Goal: Task Accomplishment & Management: Complete application form

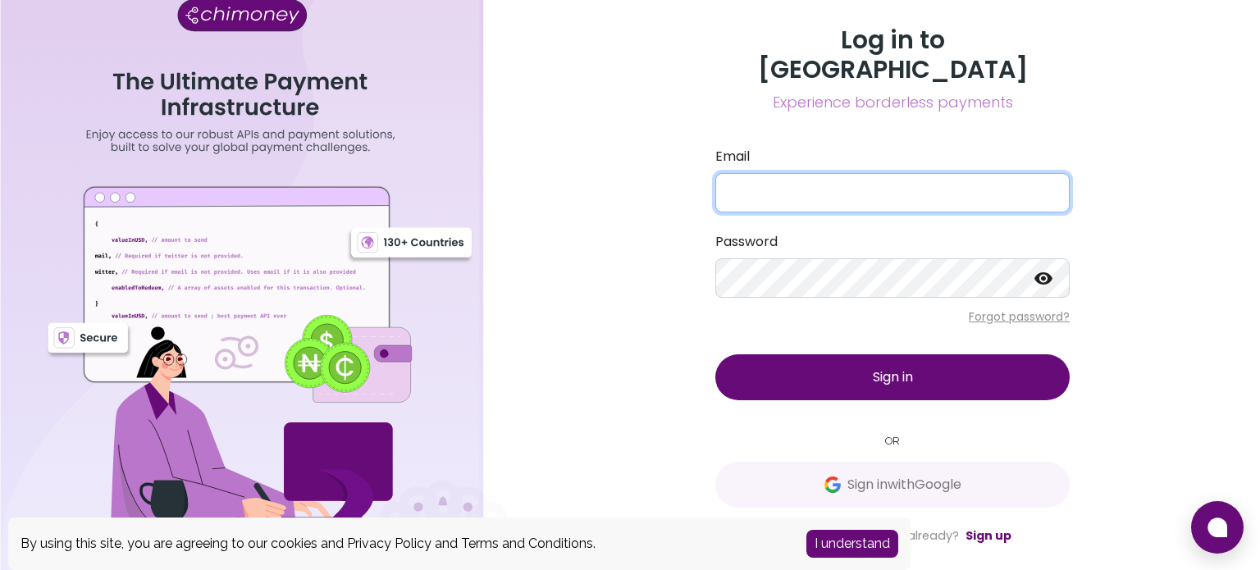
type input "[EMAIL_ADDRESS][DOMAIN_NAME]"
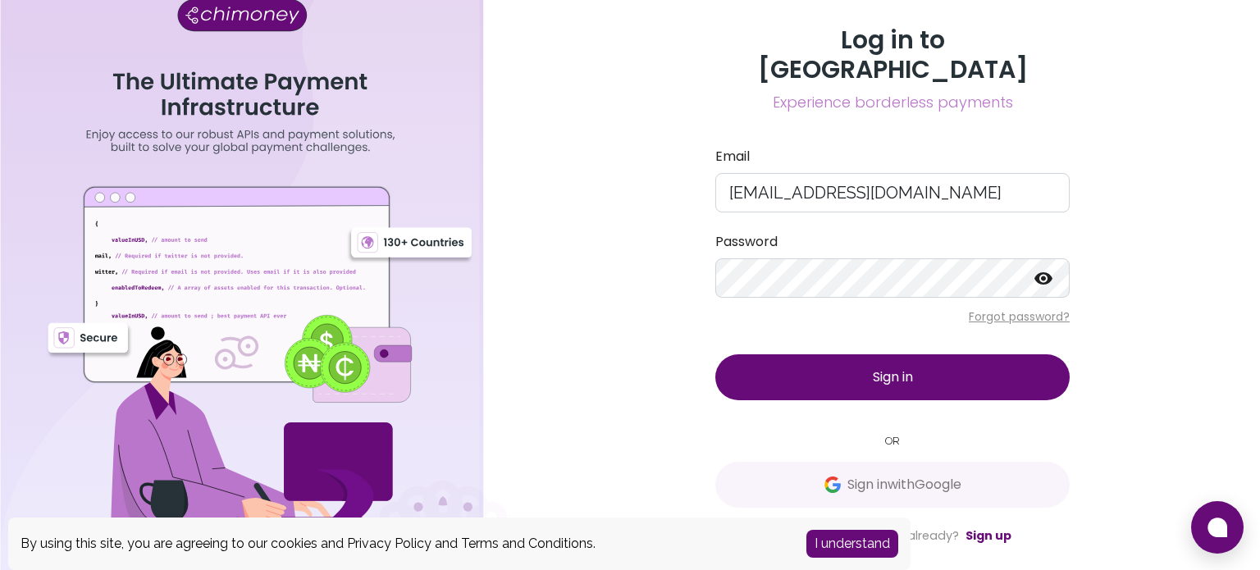
click at [820, 356] on button "Sign in" at bounding box center [892, 377] width 354 height 46
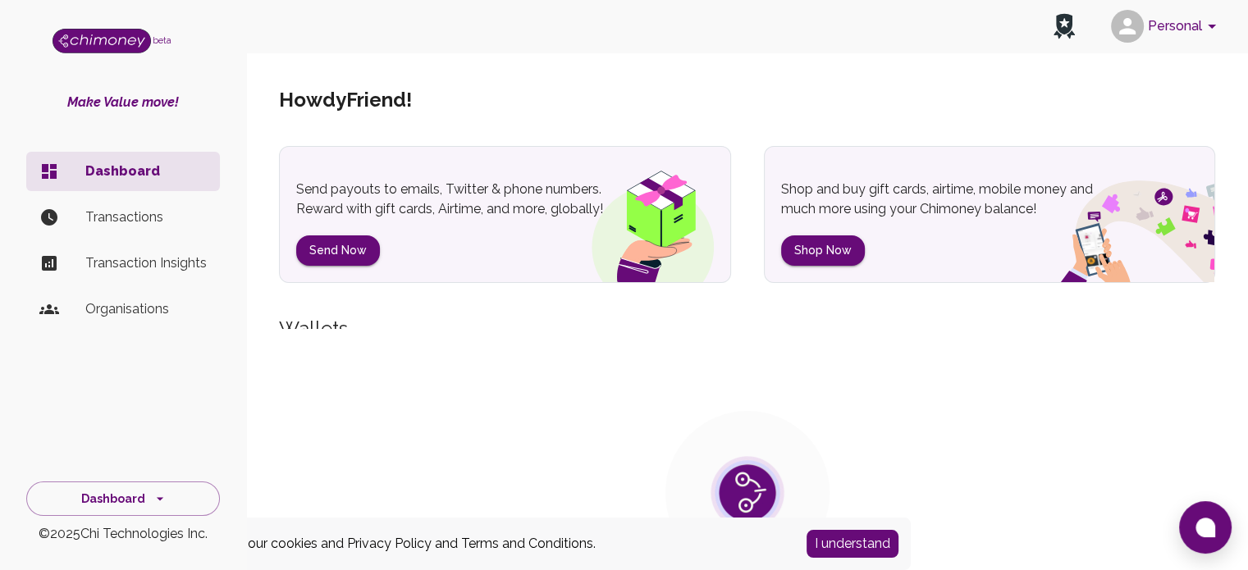
click at [1057, 22] on icon at bounding box center [1064, 24] width 16 height 21
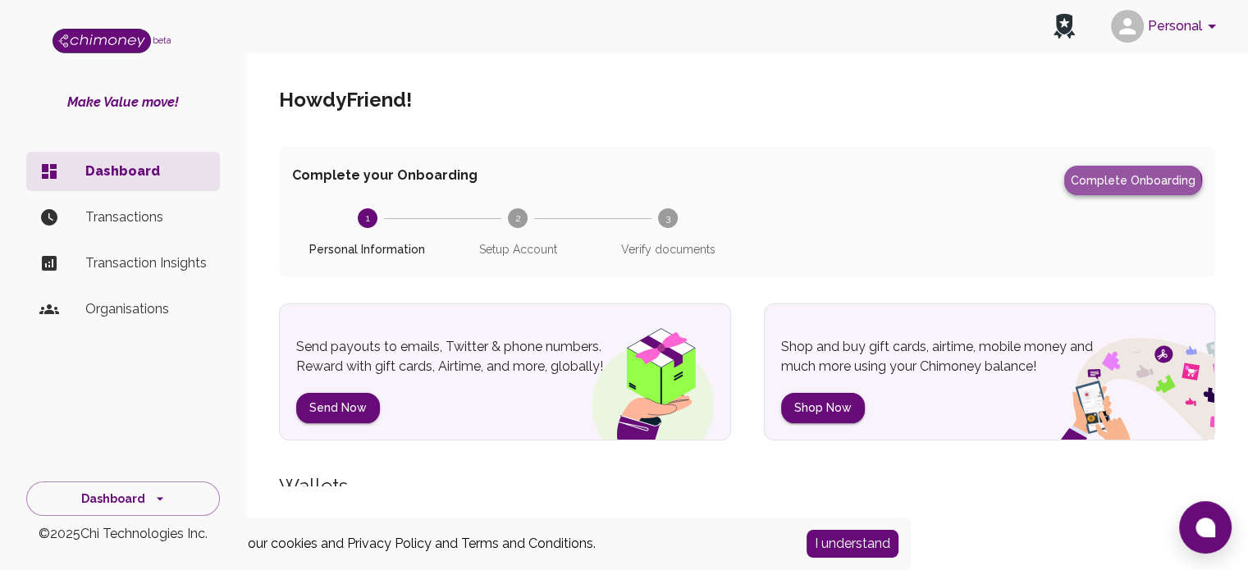
click at [1127, 190] on button "Complete Onboarding" at bounding box center [1133, 181] width 138 height 30
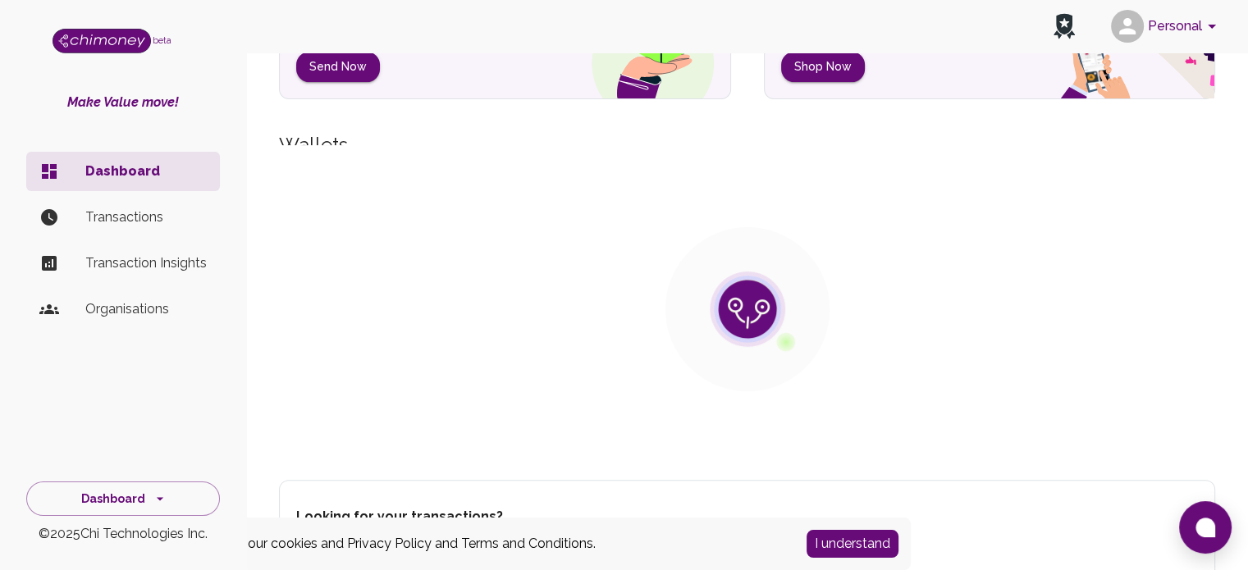
scroll to position [401, 0]
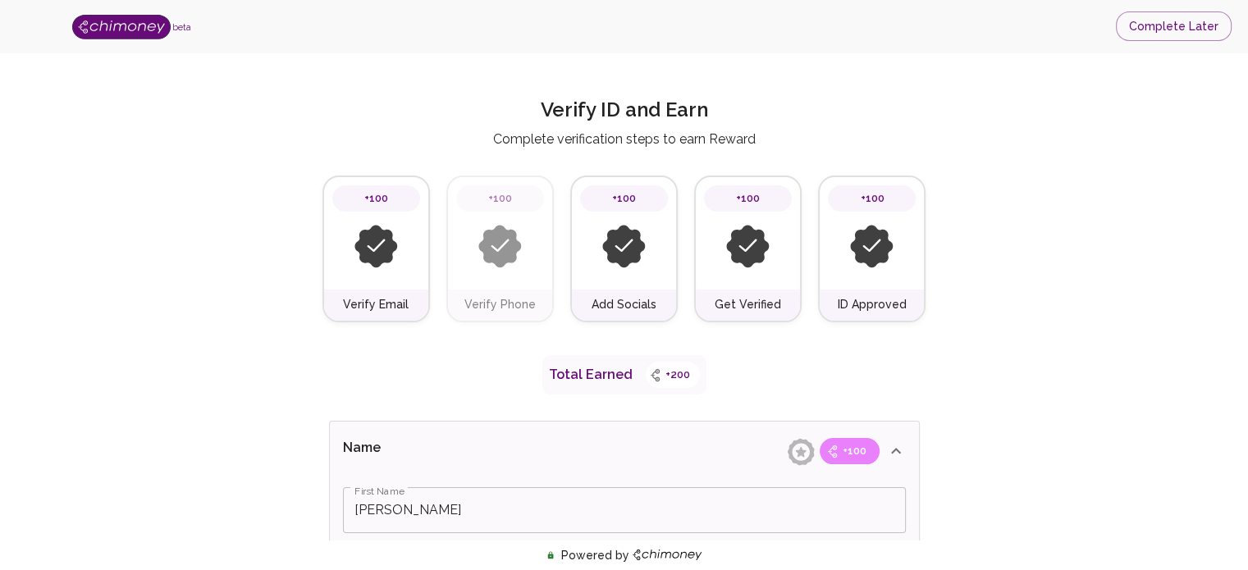
type input "[PERSON_NAME]"
type input "Yusuff"
type input "I'm an Individual"
type input "Freelancer"
type input "LinkedIn"
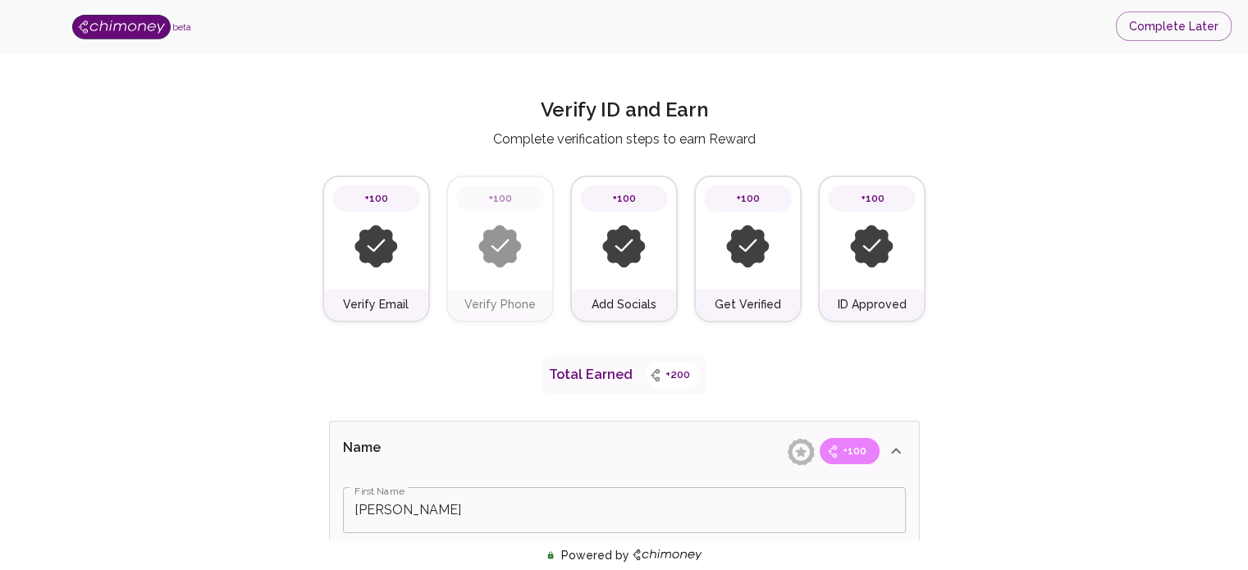
type input "[URL][DOMAIN_NAME][PERSON_NAME]"
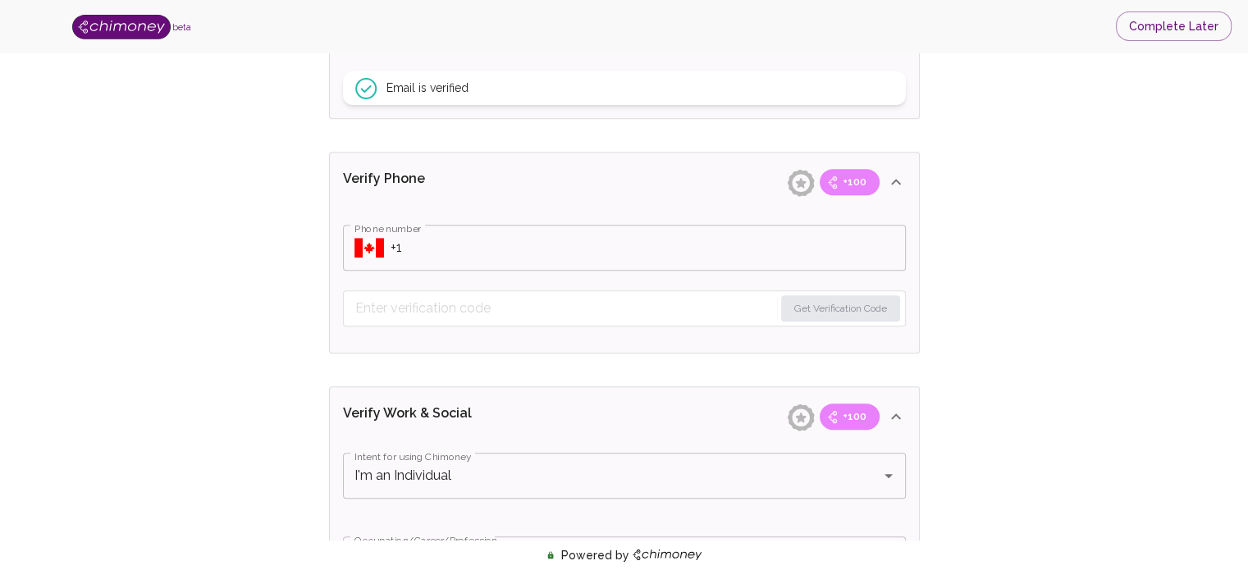
scroll to position [678, 0]
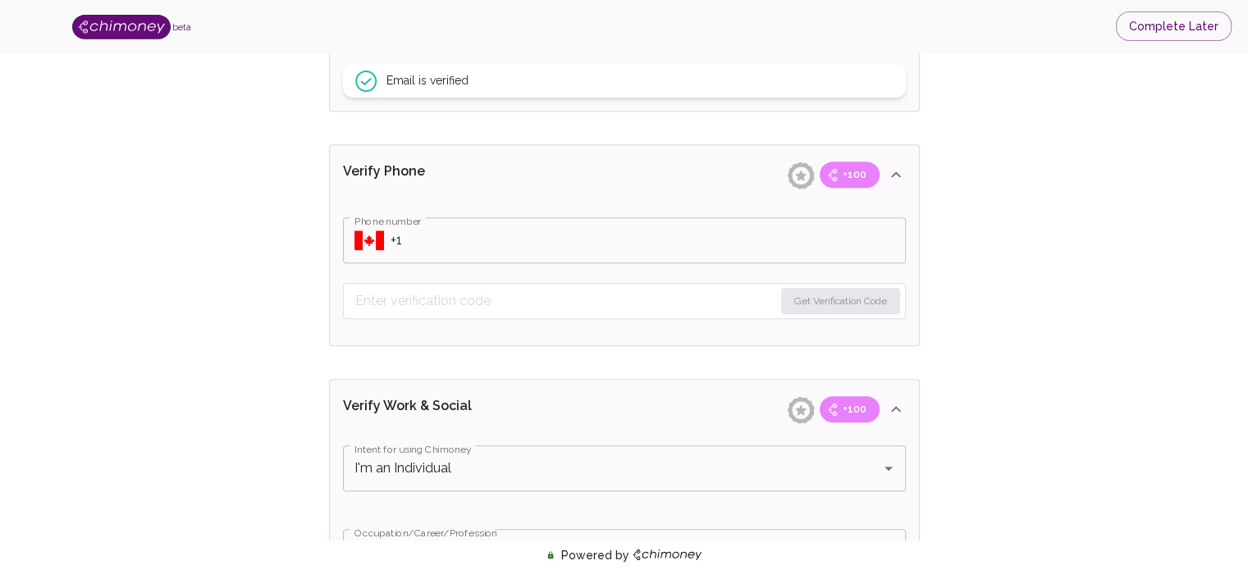
click at [406, 240] on input "Phone number" at bounding box center [647, 240] width 515 height 46
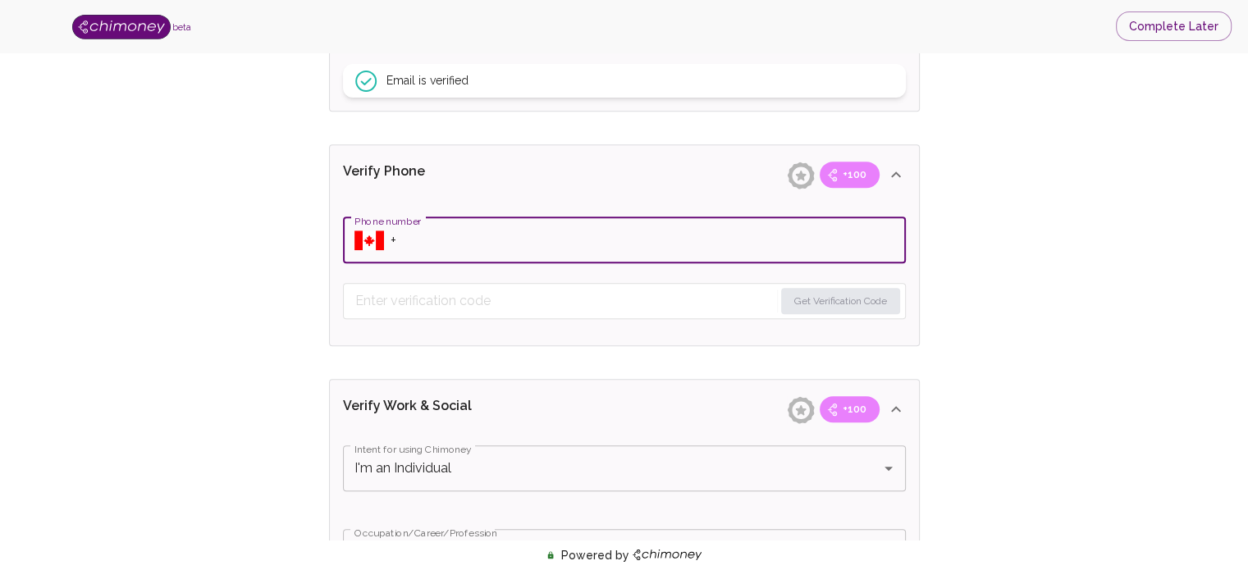
type input "[PHONE_NUMBER]"
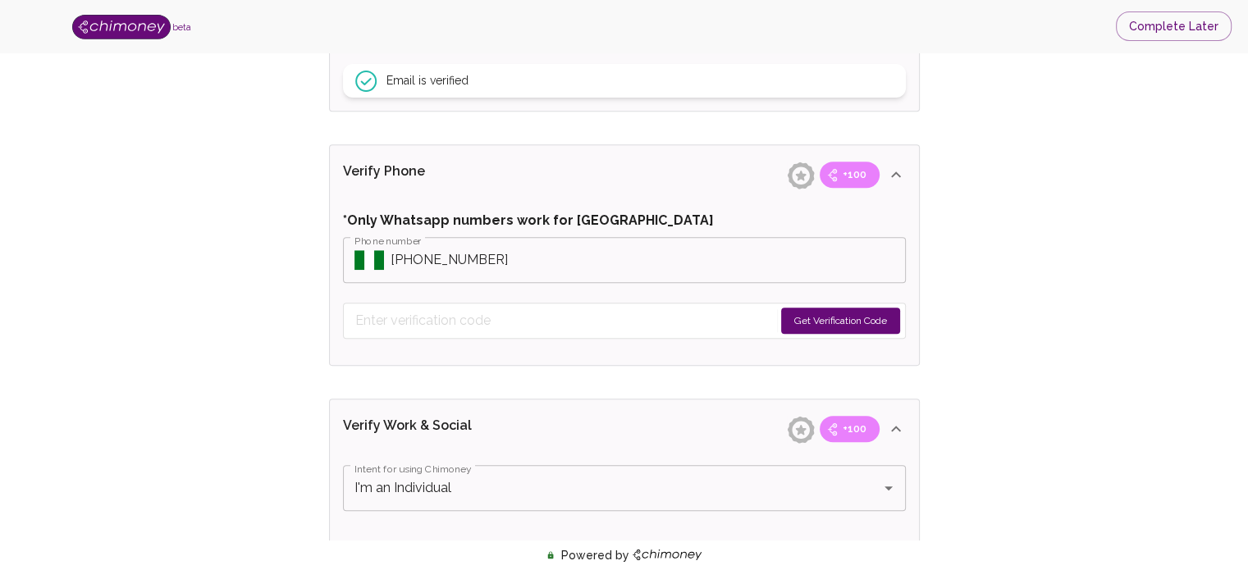
click at [786, 322] on button "Get Verification Code" at bounding box center [840, 321] width 119 height 26
